Goal: Find specific page/section: Find specific page/section

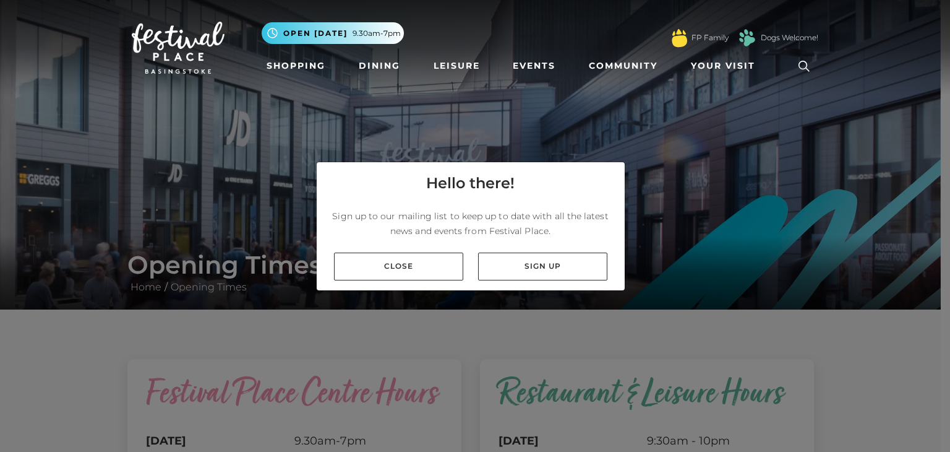
click at [439, 268] on link "Close" at bounding box center [398, 266] width 129 height 28
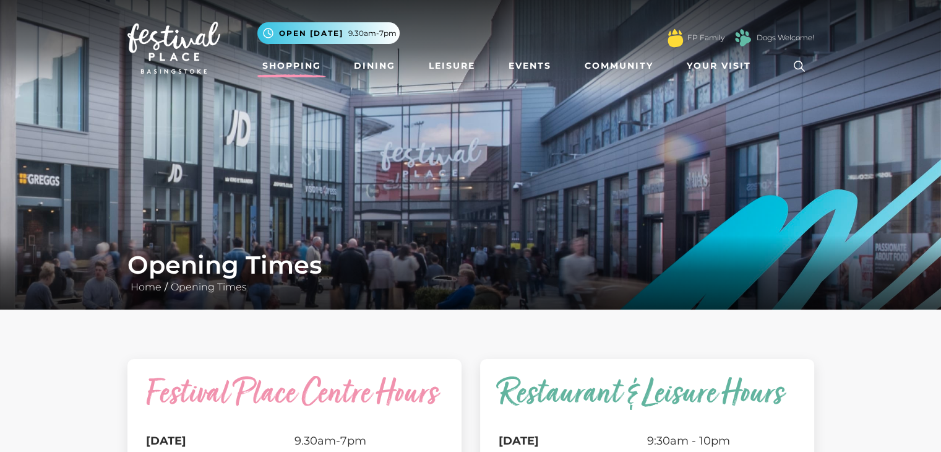
click at [299, 69] on link "Shopping" at bounding box center [291, 65] width 69 height 23
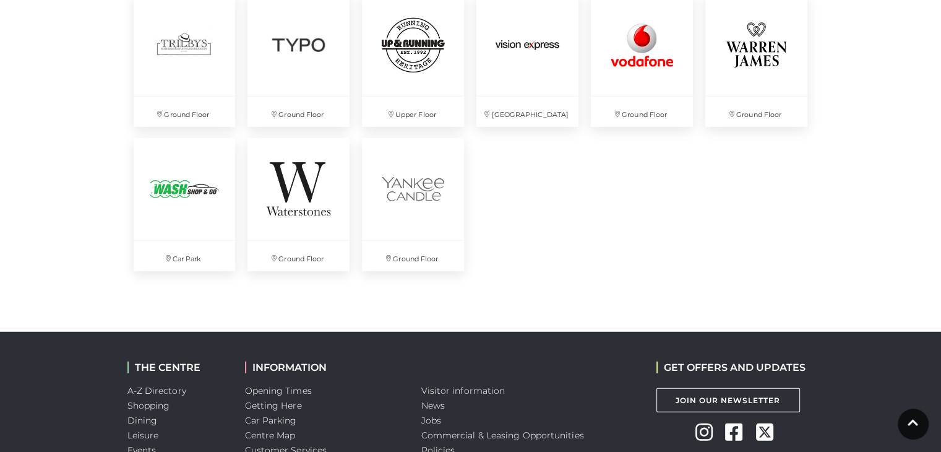
scroll to position [3390, 0]
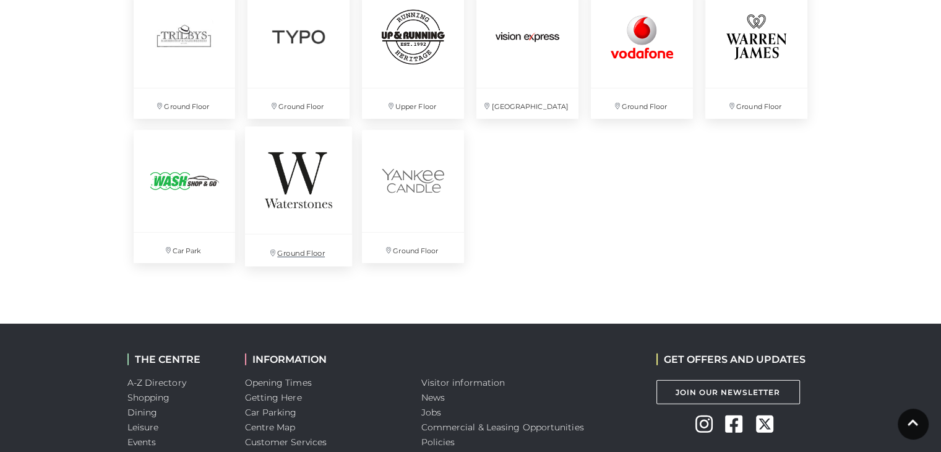
click at [287, 190] on img at bounding box center [298, 180] width 107 height 107
